Goal: Transaction & Acquisition: Purchase product/service

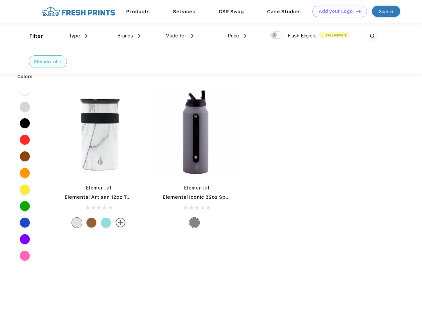
scroll to position [0, 0]
click at [337, 11] on link "Add your Logo Design Tool" at bounding box center [340, 12] width 55 height 12
click at [0, 0] on div "Design Tool" at bounding box center [0, 0] width 0 height 0
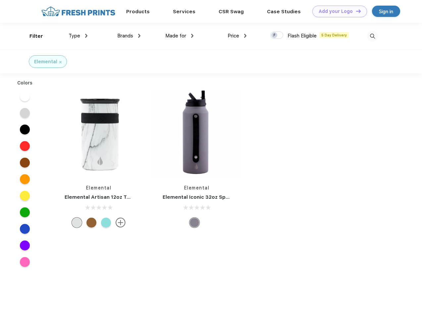
click at [356, 11] on link "Add your Logo Design Tool" at bounding box center [340, 12] width 55 height 12
click at [32, 36] on div "Filter" at bounding box center [37, 36] width 14 height 8
click at [78, 36] on span "Type" at bounding box center [75, 36] width 12 height 6
click at [129, 36] on span "Brands" at bounding box center [125, 36] width 16 height 6
click at [180, 36] on span "Made for" at bounding box center [175, 36] width 21 height 6
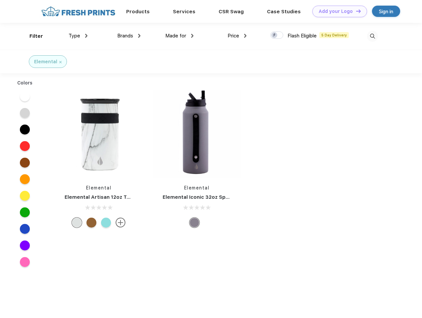
click at [237, 36] on span "Price" at bounding box center [234, 36] width 12 height 6
click at [277, 35] on div at bounding box center [276, 34] width 13 height 7
click at [275, 35] on input "checkbox" at bounding box center [272, 33] width 4 height 4
click at [373, 36] on img at bounding box center [372, 36] width 11 height 11
